Goal: Information Seeking & Learning: Learn about a topic

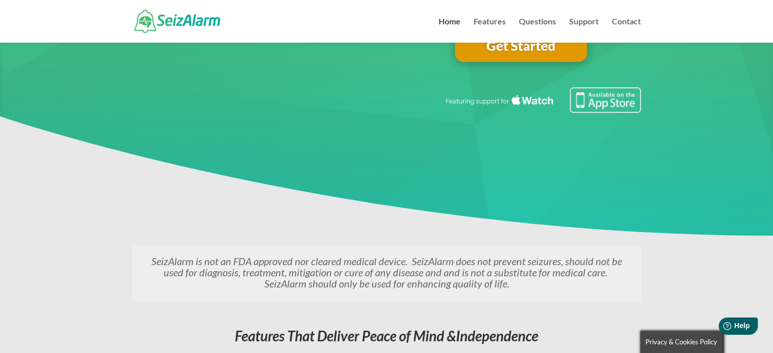
scroll to position [198, 0]
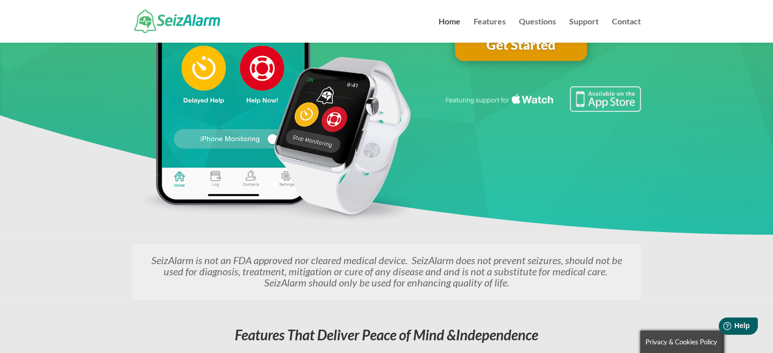
click at [539, 259] on em "SeizAlarm is not an FDA approved nor cleared medical device. SeizAlarm does not…" at bounding box center [386, 271] width 470 height 35
click at [582, 229] on div "Help When You Need It–Detect Irregular Movement & Automatically Request Help Se…" at bounding box center [386, 55] width 509 height 359
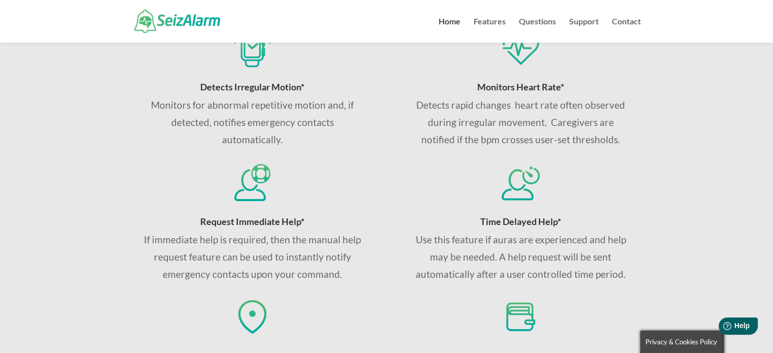
scroll to position [496, 0]
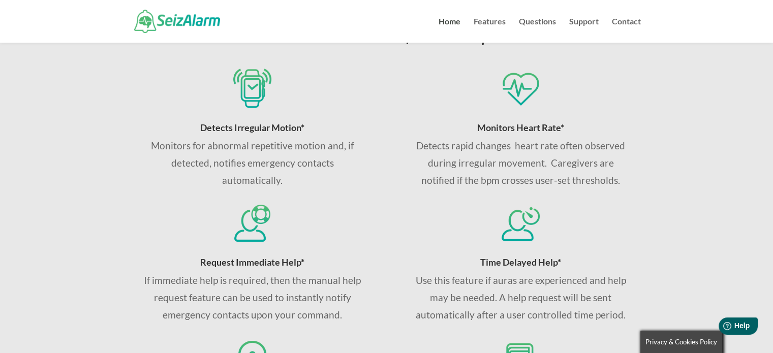
drag, startPoint x: 471, startPoint y: 304, endPoint x: 447, endPoint y: 282, distance: 32.7
click at [464, 292] on p "Use this feature if auras are experienced and help may be needed. A help reques…" at bounding box center [521, 298] width 218 height 52
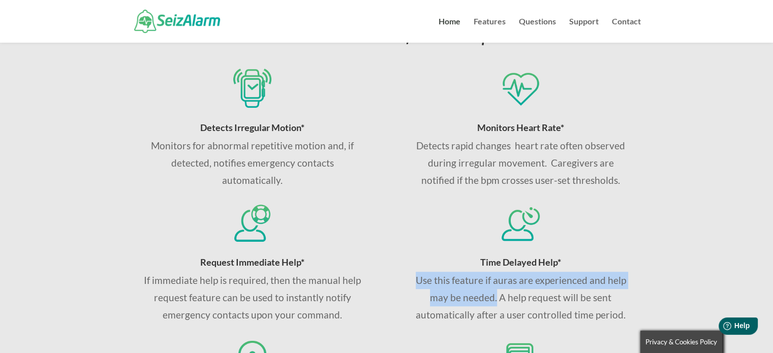
drag, startPoint x: 419, startPoint y: 279, endPoint x: 496, endPoint y: 298, distance: 79.5
click at [496, 298] on p "Use this feature if auras are experienced and help may be needed. A help reques…" at bounding box center [521, 298] width 218 height 52
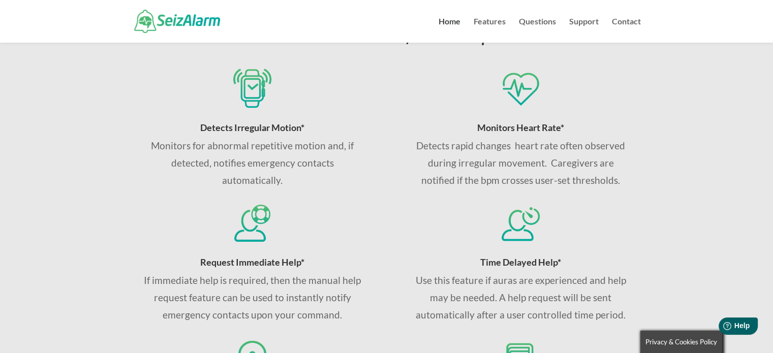
click at [416, 244] on div "Time Delayed Help* Use this feature if auras are experienced and help may be ne…" at bounding box center [521, 263] width 218 height 121
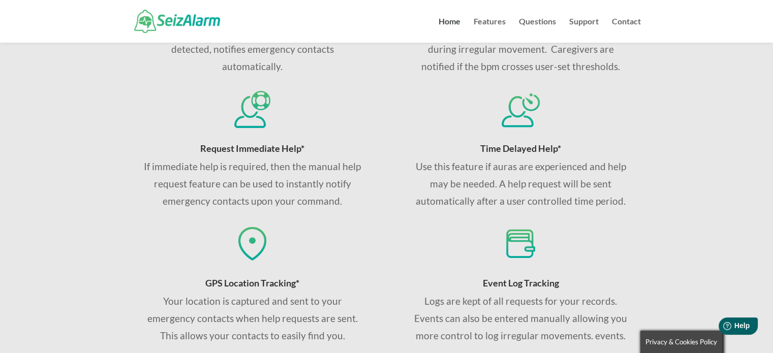
scroll to position [762, 0]
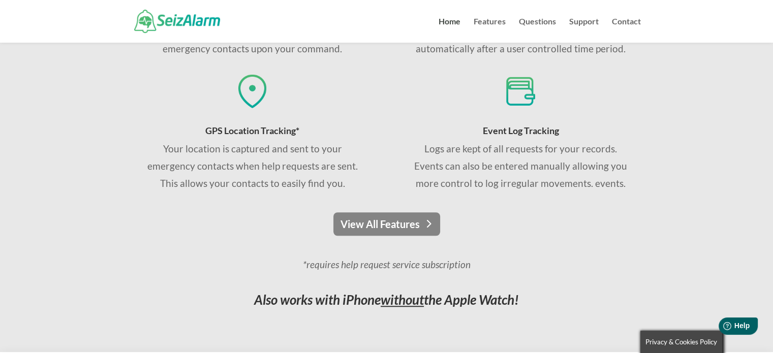
click at [388, 229] on link "View All Features" at bounding box center [386, 223] width 107 height 23
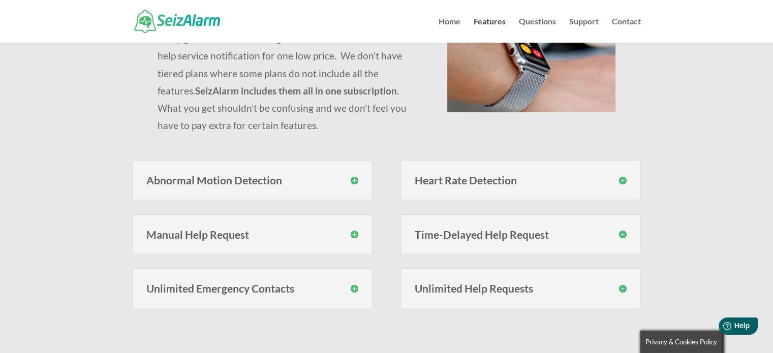
scroll to position [203, 0]
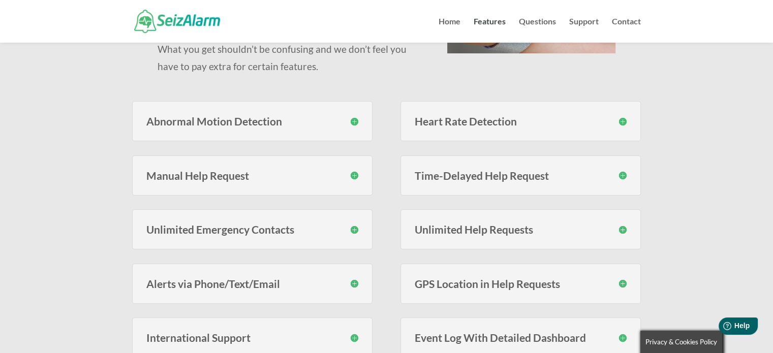
click at [353, 119] on h3 "Abnormal Motion Detection" at bounding box center [252, 121] width 212 height 11
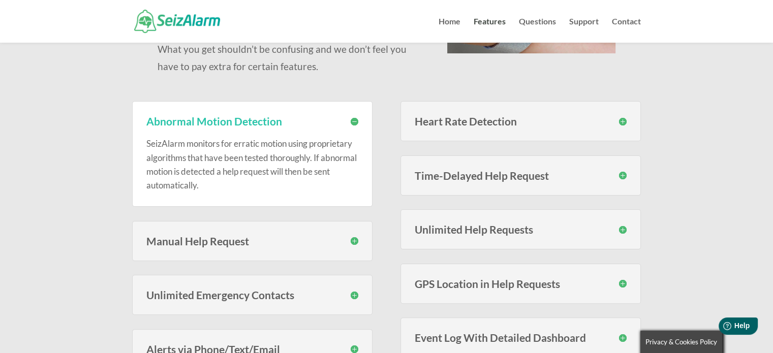
click at [353, 119] on h3 "Abnormal Motion Detection" at bounding box center [252, 121] width 212 height 11
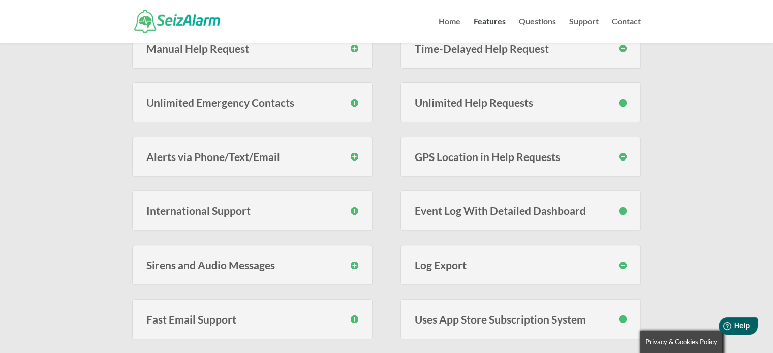
scroll to position [356, 0]
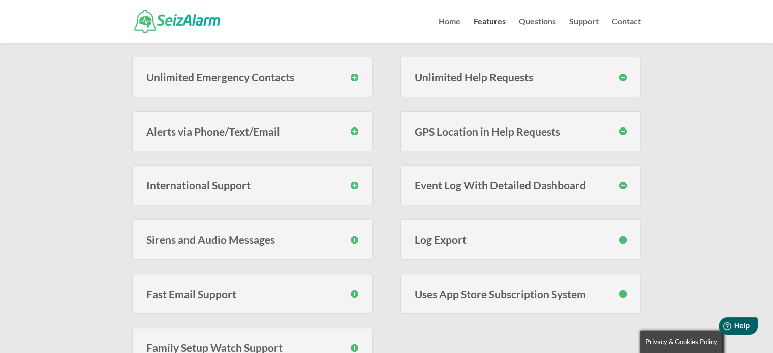
click at [352, 239] on h3 "Sirens and Audio Messages" at bounding box center [252, 239] width 212 height 11
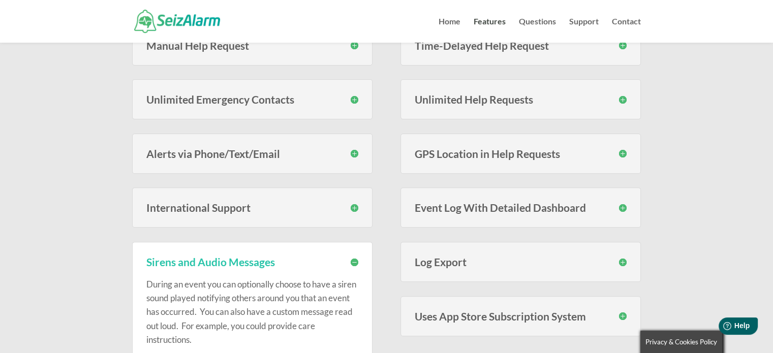
scroll to position [203, 0]
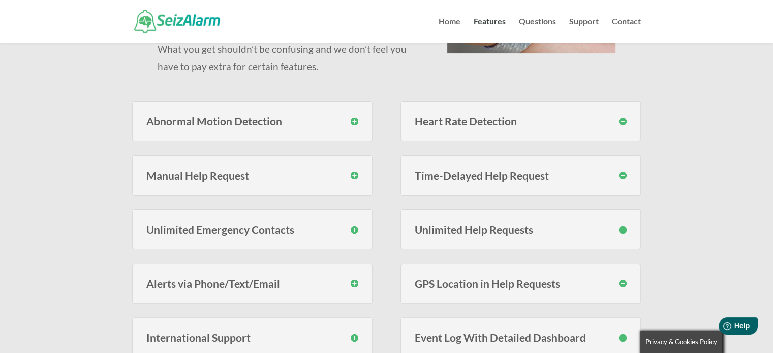
click at [624, 177] on h3 "Time-Delayed Help Request" at bounding box center [521, 175] width 212 height 11
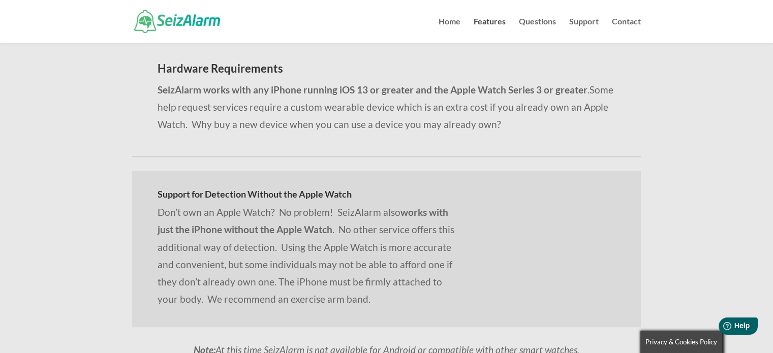
scroll to position [965, 0]
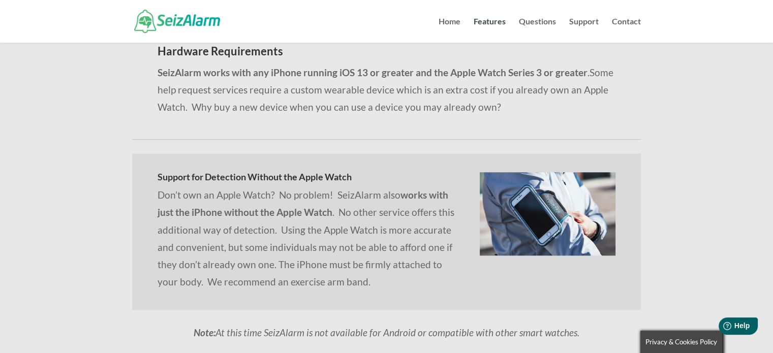
drag, startPoint x: 498, startPoint y: 107, endPoint x: 588, endPoint y: 71, distance: 96.9
click at [588, 71] on p "SeizAlarm works with any iPhone running iOS 13 or greater and the Apple Watch S…" at bounding box center [386, 90] width 458 height 52
click at [209, 190] on p "Don’t own an Apple Watch? No problem! SeizAlarm also works with just the iPhone…" at bounding box center [305, 238] width 297 height 104
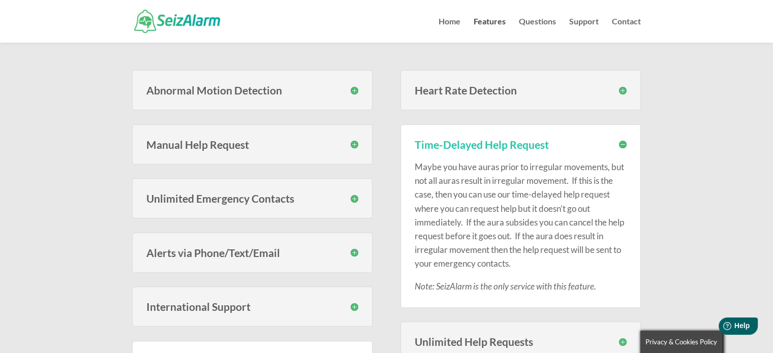
scroll to position [0, 0]
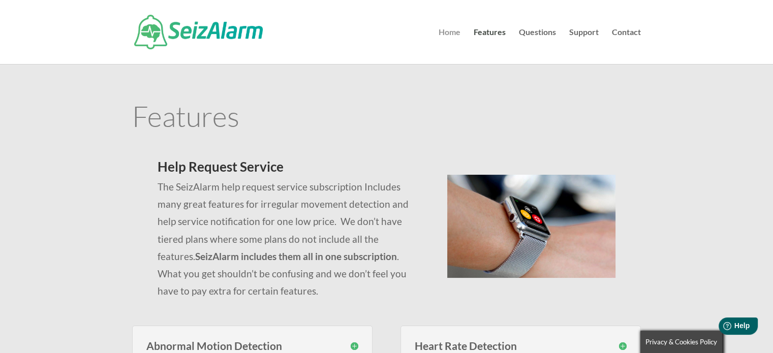
click at [454, 30] on link "Home" at bounding box center [449, 46] width 22 height 36
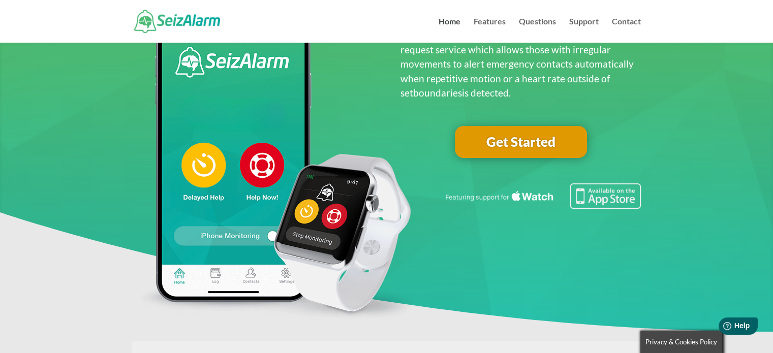
scroll to position [152, 0]
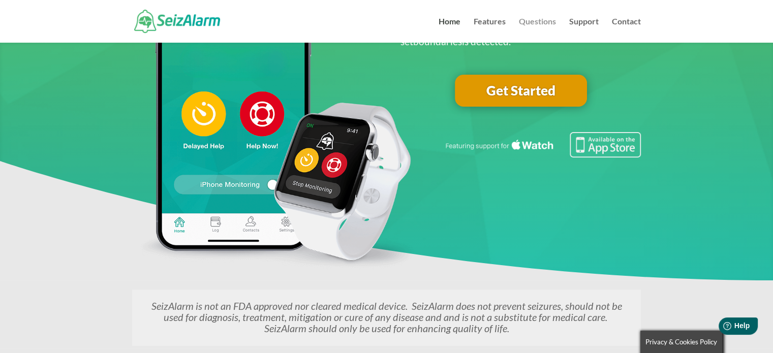
drag, startPoint x: 544, startPoint y: 18, endPoint x: 538, endPoint y: 19, distance: 5.7
click at [544, 18] on link "Questions" at bounding box center [537, 30] width 37 height 25
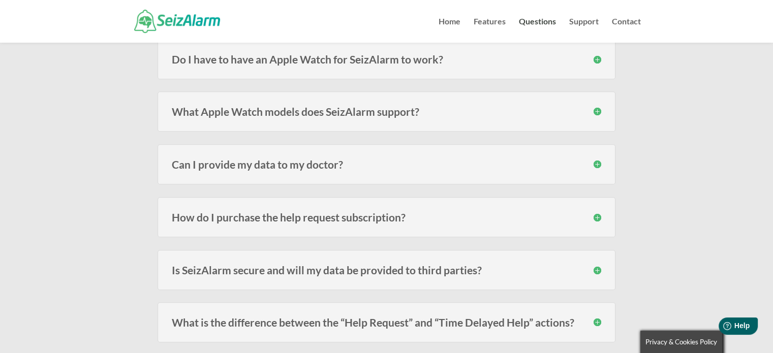
scroll to position [813, 0]
